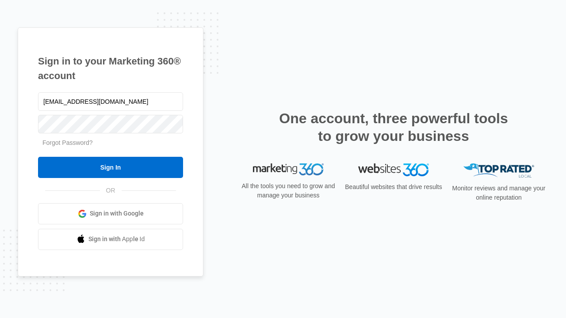
type input "[EMAIL_ADDRESS][DOMAIN_NAME]"
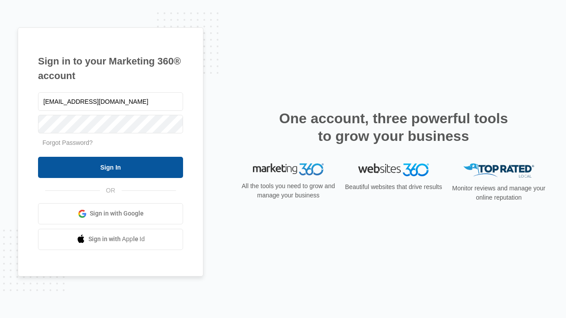
click at [110, 167] on input "Sign In" at bounding box center [110, 167] width 145 height 21
